Goal: Contribute content: Add original content to the website for others to see

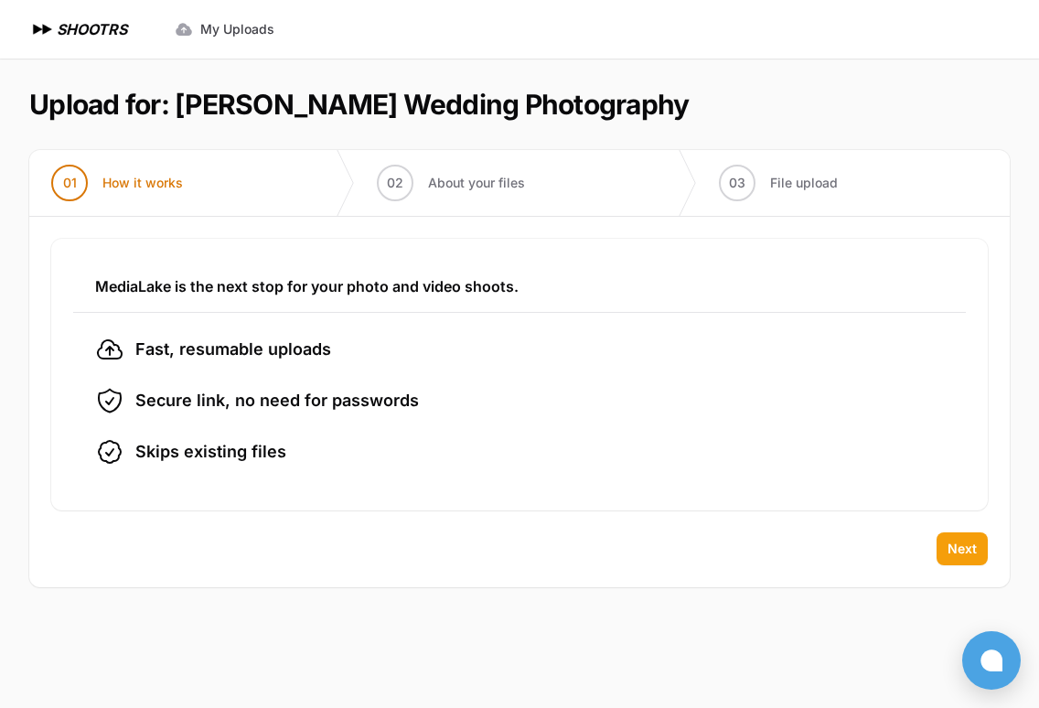
click at [960, 547] on span "Next" at bounding box center [962, 549] width 29 height 18
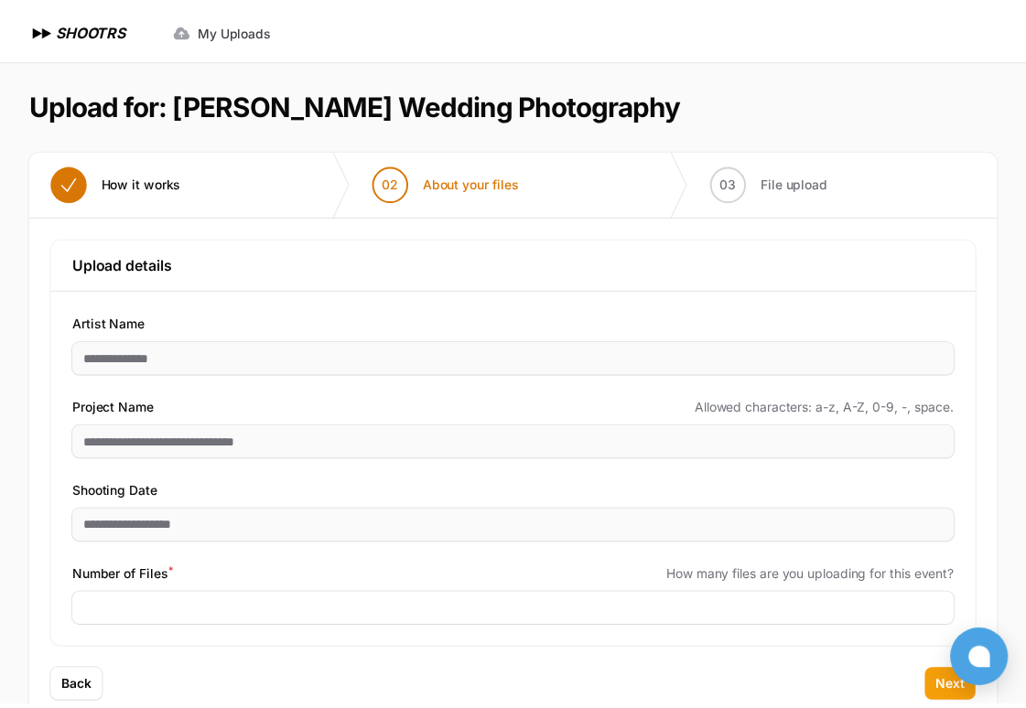
scroll to position [48, 0]
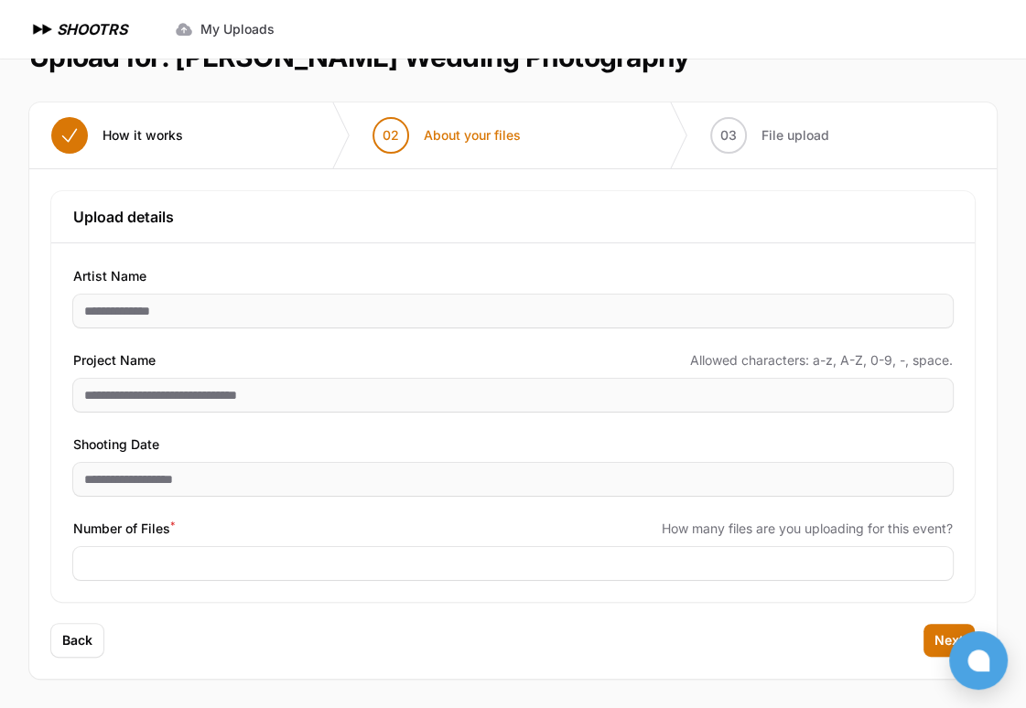
click at [940, 74] on section "Upload for: [PERSON_NAME] Wedding Photography 01 How it works" at bounding box center [512, 359] width 967 height 697
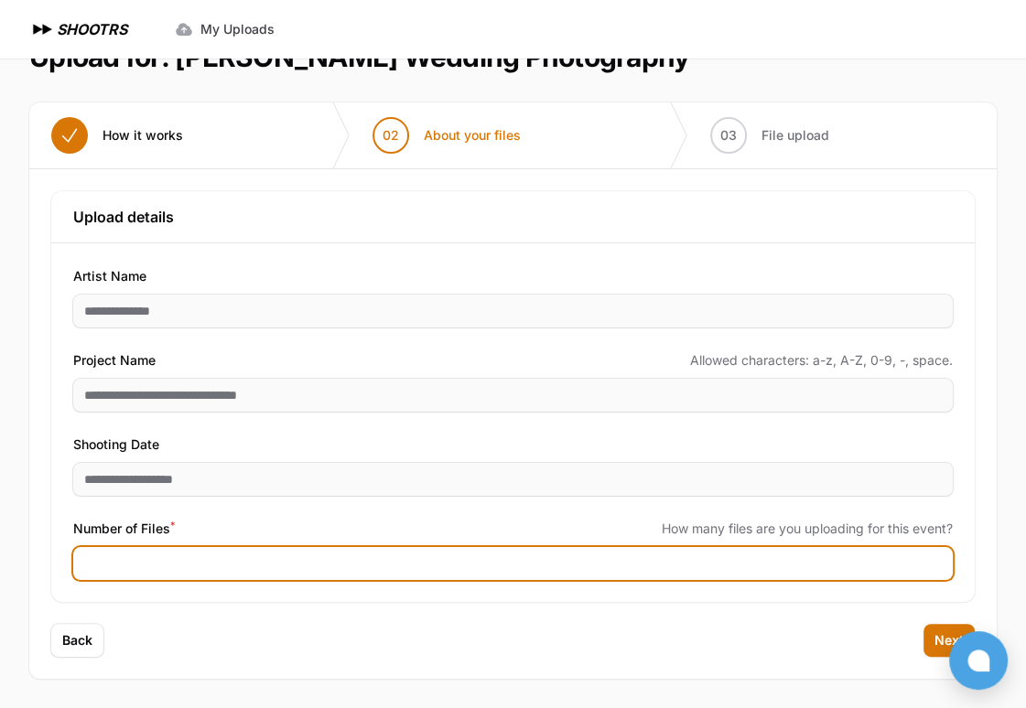
click at [421, 574] on input "Number of Files *" at bounding box center [512, 563] width 879 height 33
type input "***"
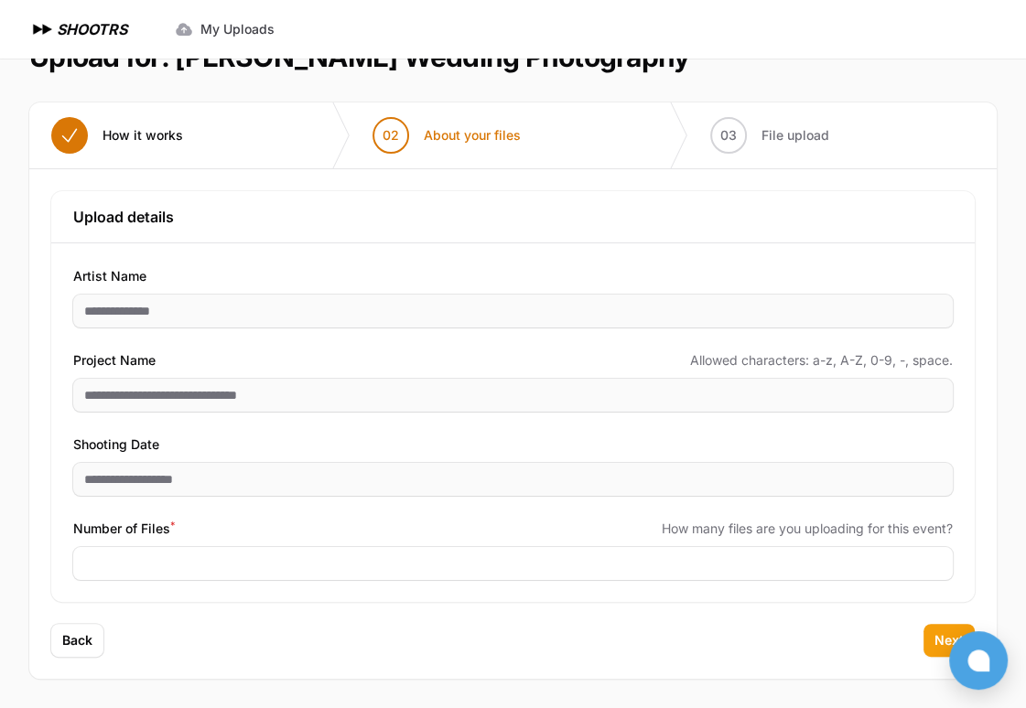
click at [925, 645] on button "Next" at bounding box center [948, 640] width 51 height 33
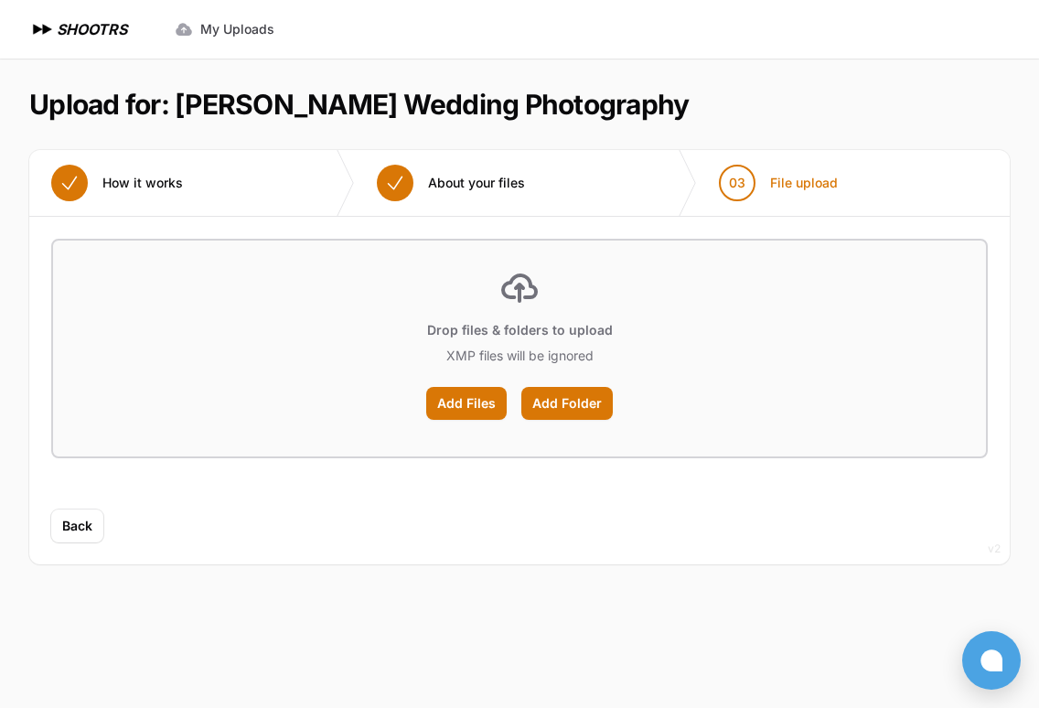
click at [925, 645] on main "Upload for: [PERSON_NAME] Wedding Photography 01 How it works" at bounding box center [519, 384] width 1039 height 650
click at [475, 414] on label "Add Files" at bounding box center [466, 403] width 81 height 33
click at [0, 0] on input "Add Files" at bounding box center [0, 0] width 0 height 0
